Goal: Task Accomplishment & Management: Manage account settings

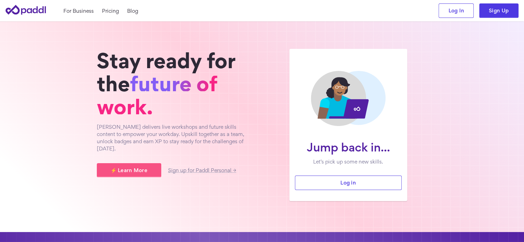
click at [352, 183] on link "Log in" at bounding box center [348, 183] width 107 height 14
